Goal: Find specific page/section: Find specific page/section

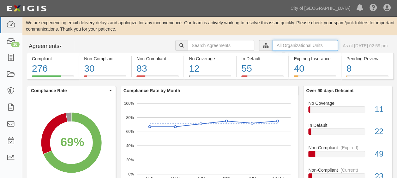
click at [291, 51] on input "text" at bounding box center [304, 45] width 65 height 11
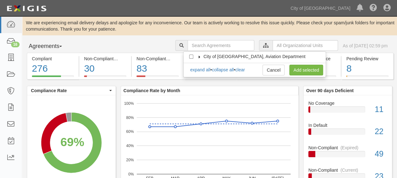
click at [199, 56] on icon at bounding box center [199, 57] width 4 height 3
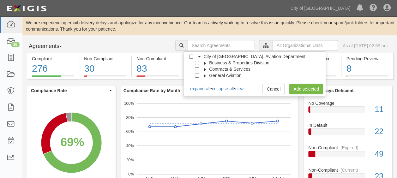
click at [204, 63] on icon at bounding box center [205, 63] width 4 height 3
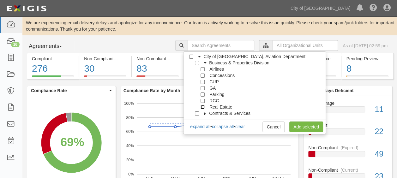
click at [204, 106] on input "Real Estate" at bounding box center [202, 107] width 4 height 4
checkbox input "true"
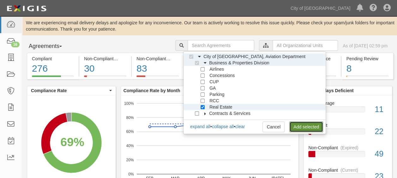
click at [302, 124] on link "Add selected" at bounding box center [306, 127] width 34 height 11
